Goal: Task Accomplishment & Management: Use online tool/utility

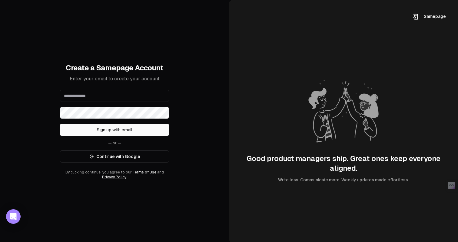
click at [116, 157] on link "Continue with Google" at bounding box center [114, 156] width 109 height 12
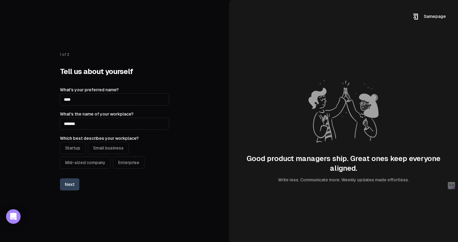
click at [80, 149] on button "Startup" at bounding box center [72, 148] width 25 height 12
click at [71, 184] on button "Next" at bounding box center [69, 184] width 19 height 12
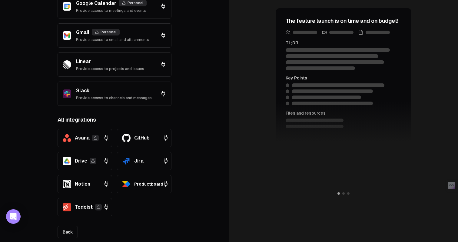
scroll to position [112, 0]
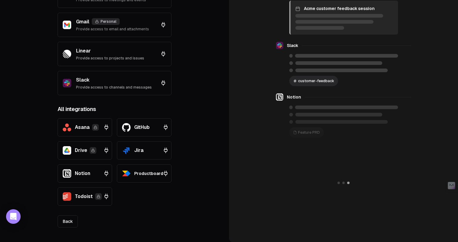
click at [144, 150] on div "Jira" at bounding box center [145, 150] width 47 height 8
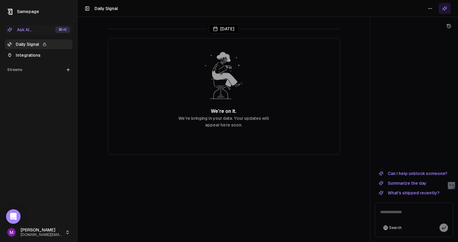
click at [246, 125] on p "We're bringing in your data. Your updates will appear here soon." at bounding box center [223, 121] width 91 height 13
click at [30, 56] on link "Integrations" at bounding box center [39, 55] width 68 height 10
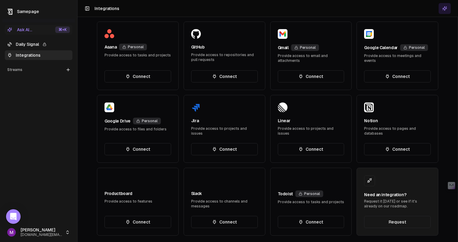
scroll to position [196, 0]
click at [222, 148] on button "Connect" at bounding box center [224, 149] width 67 height 12
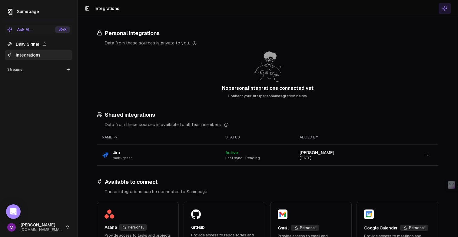
click at [30, 44] on link "Daily Signal" at bounding box center [39, 44] width 68 height 10
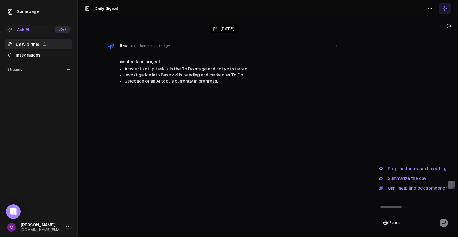
click at [31, 57] on link "Integrations" at bounding box center [39, 55] width 68 height 10
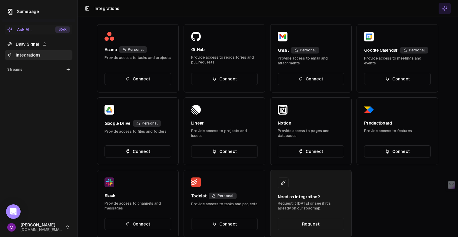
scroll to position [191, 0]
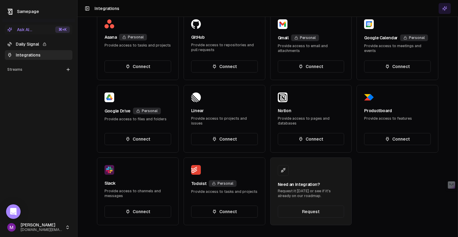
click at [134, 212] on button "Connect" at bounding box center [137, 212] width 67 height 12
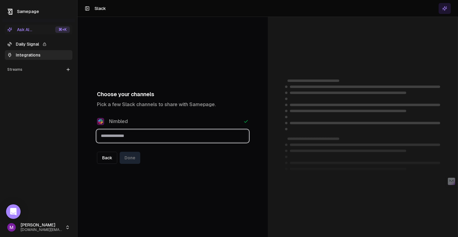
click at [144, 138] on input "text" at bounding box center [172, 136] width 151 height 11
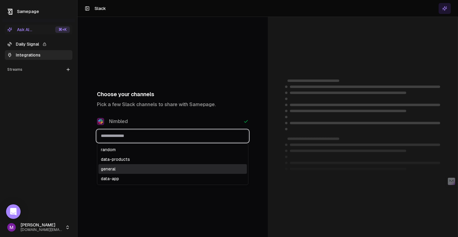
click at [122, 167] on div "general" at bounding box center [172, 169] width 148 height 10
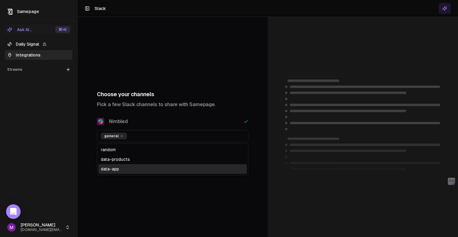
click at [134, 195] on div "Choose your channels Pick a few Slack channels to share with Samepage. Nimbled …" at bounding box center [173, 127] width 190 height 221
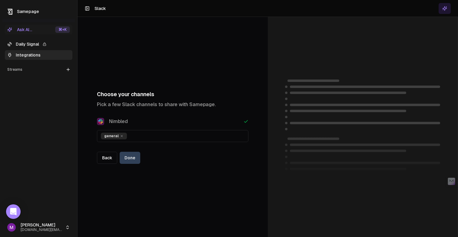
click at [133, 158] on button "Done" at bounding box center [130, 158] width 21 height 12
